Goal: Navigation & Orientation: Find specific page/section

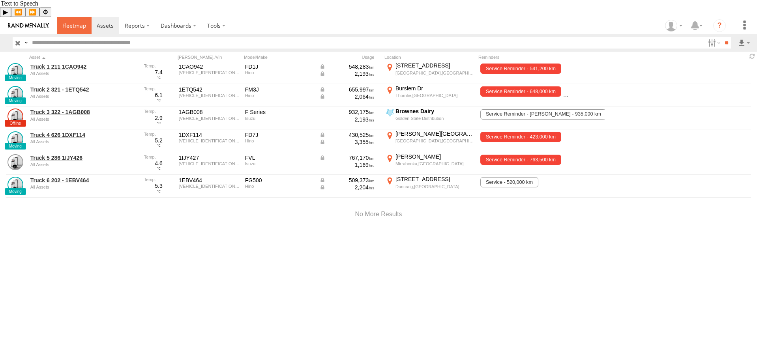
click at [66, 22] on span at bounding box center [74, 25] width 24 height 7
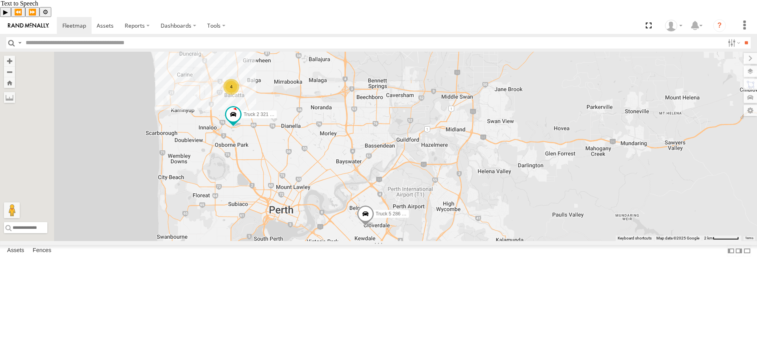
drag, startPoint x: 290, startPoint y: 115, endPoint x: 296, endPoint y: 153, distance: 38.7
click at [296, 153] on div "Truck 2 321 - 1ETQ542 Truck 5 286 1IJY426 4" at bounding box center [378, 146] width 757 height 189
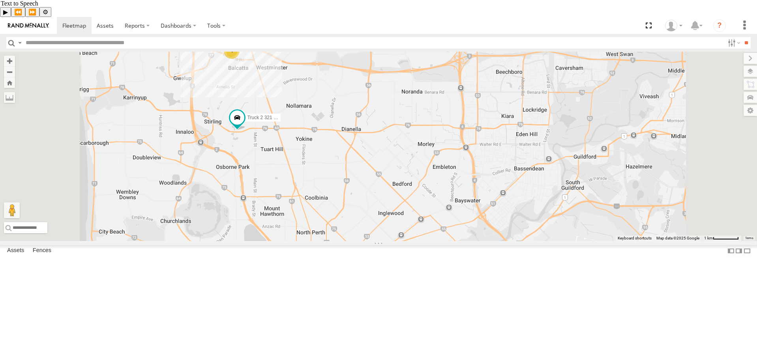
click at [239, 59] on div "4" at bounding box center [232, 51] width 16 height 16
